Goal: Use online tool/utility: Utilize a website feature to perform a specific function

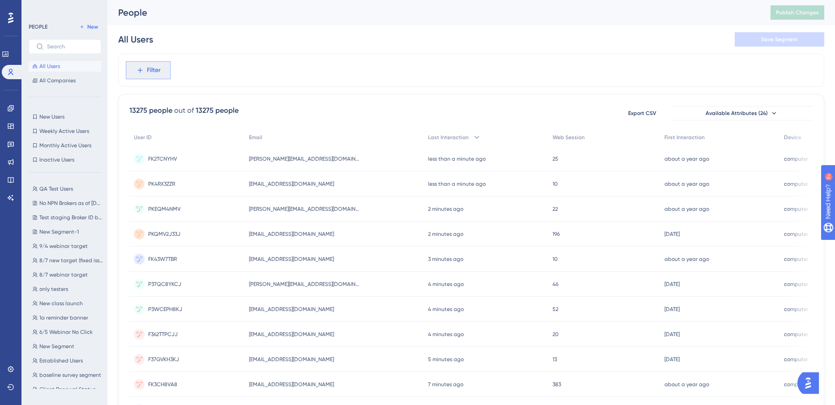
click at [143, 67] on icon at bounding box center [140, 70] width 8 height 8
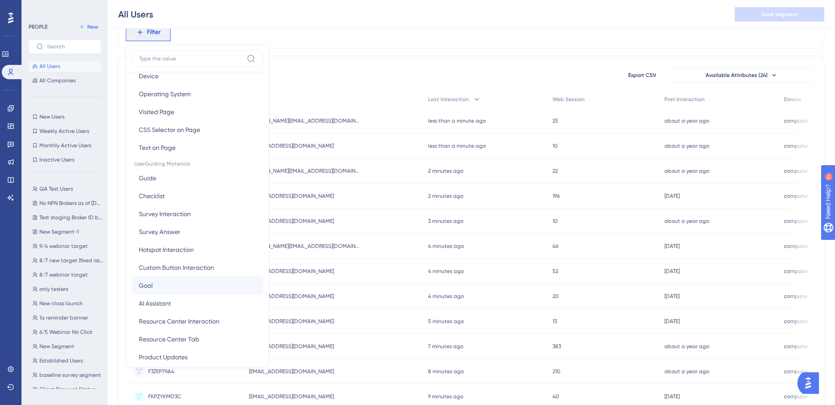
scroll to position [65, 0]
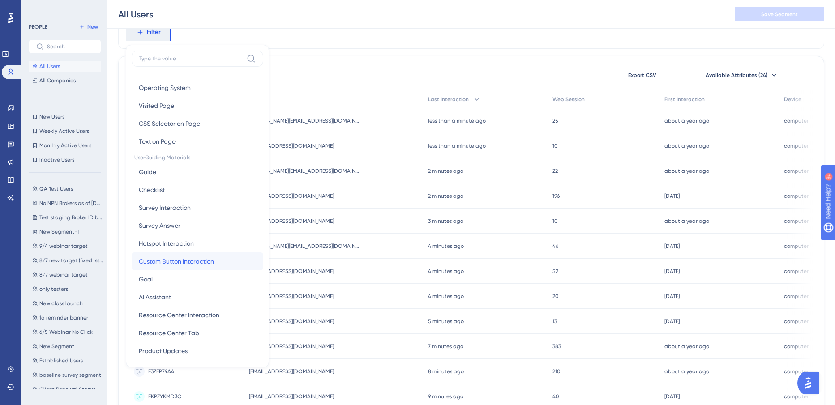
click at [195, 260] on span "Custom Button Interaction" at bounding box center [176, 261] width 75 height 11
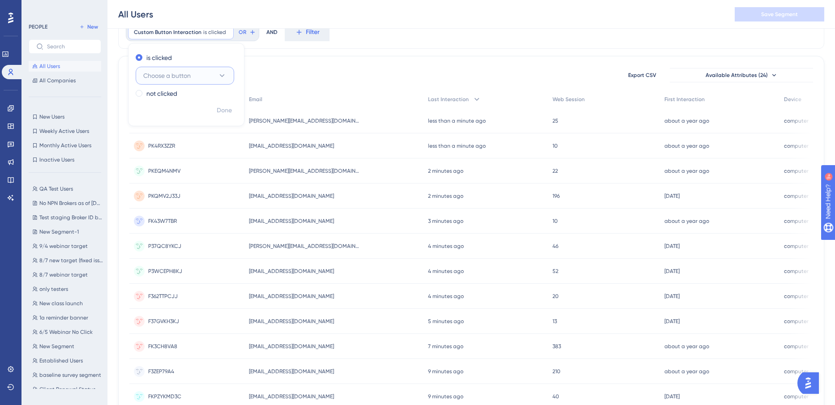
click at [189, 70] on span "Choose a button" at bounding box center [166, 75] width 47 height 11
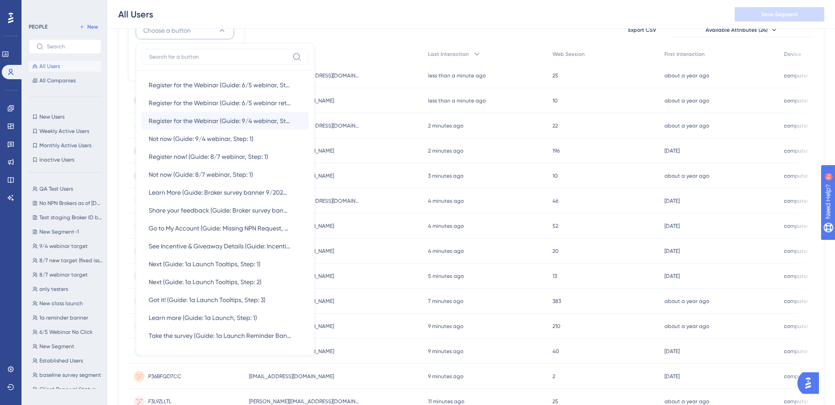
scroll to position [89, 0]
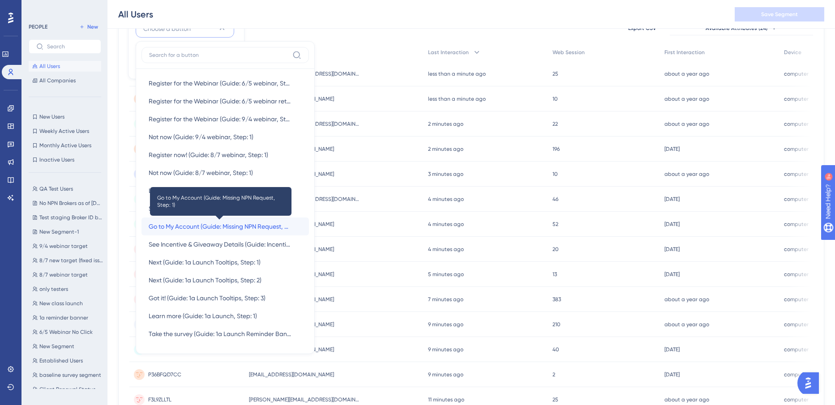
click at [237, 222] on span "Go to My Account (Guide: Missing NPN Request, Step: 1)" at bounding box center [220, 226] width 142 height 11
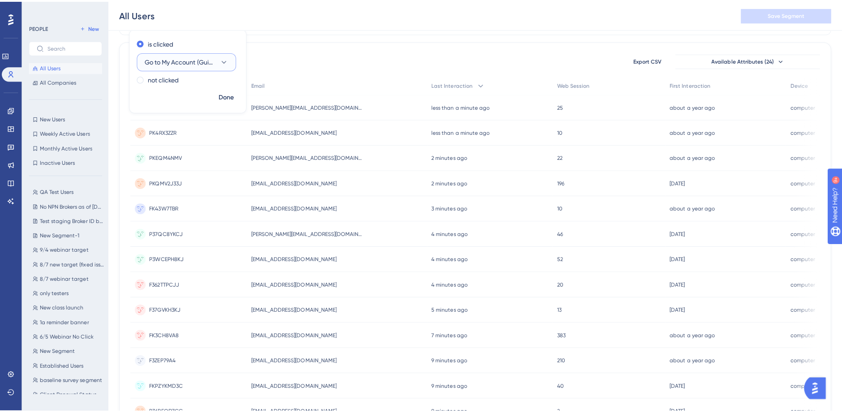
scroll to position [0, 0]
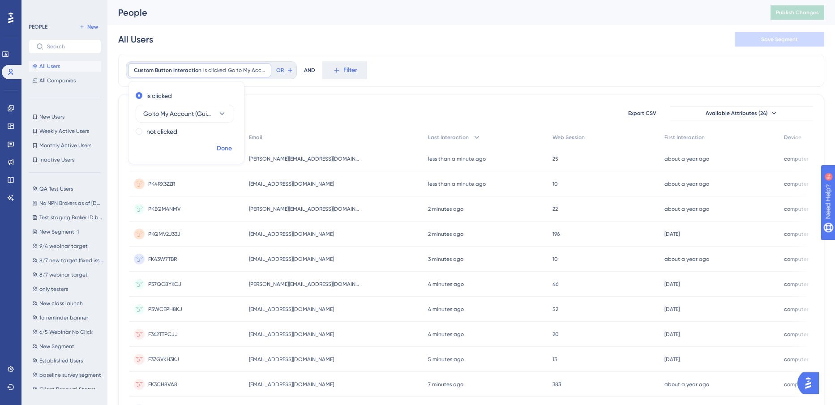
click at [226, 152] on span "Done" at bounding box center [224, 148] width 15 height 11
